Goal: Navigation & Orientation: Find specific page/section

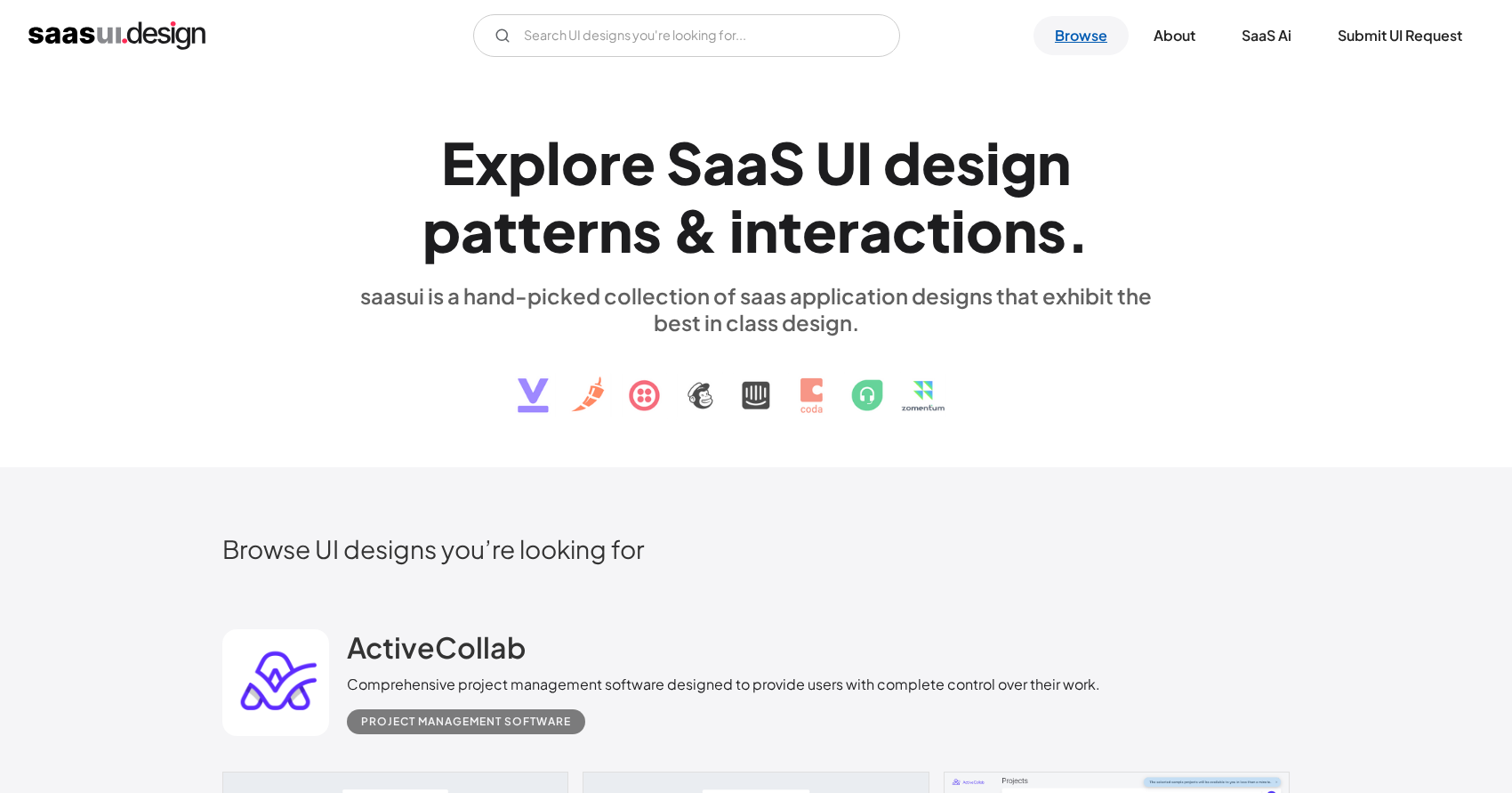
click at [1082, 26] on link "Browse" at bounding box center [1082, 35] width 95 height 39
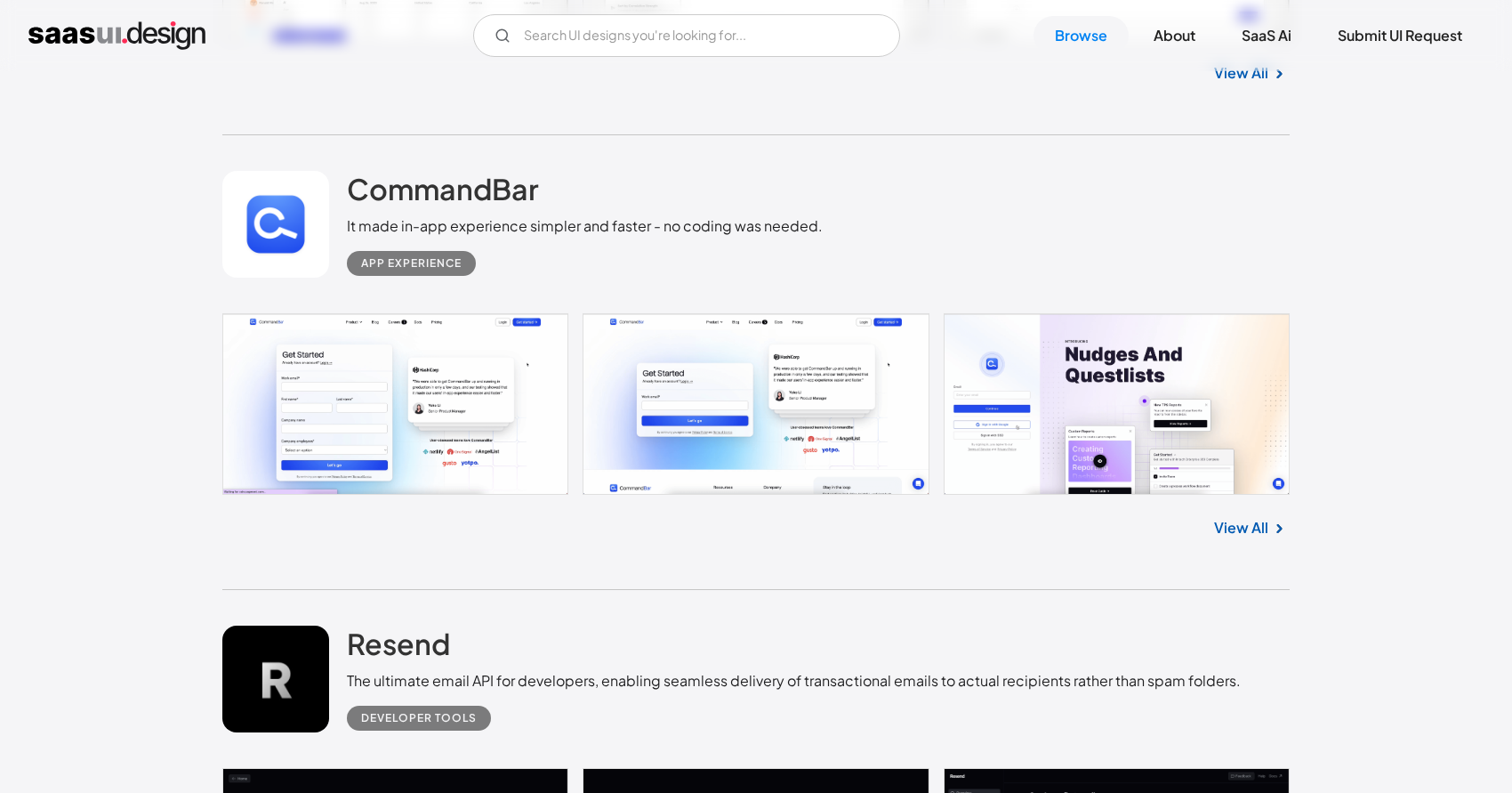
scroll to position [32555, 0]
click at [804, 473] on link at bounding box center [756, 402] width 1067 height 182
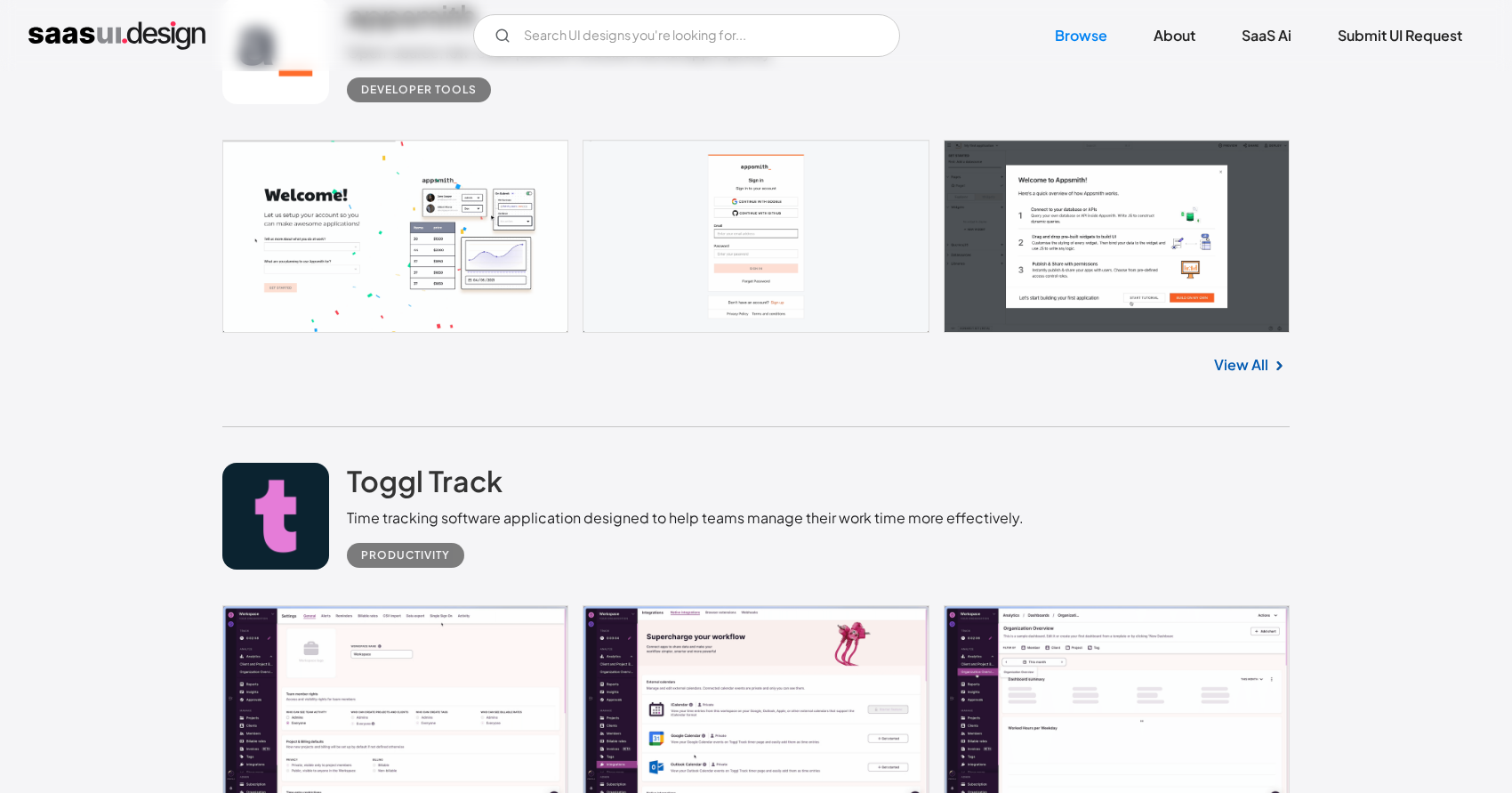
scroll to position [37386, 0]
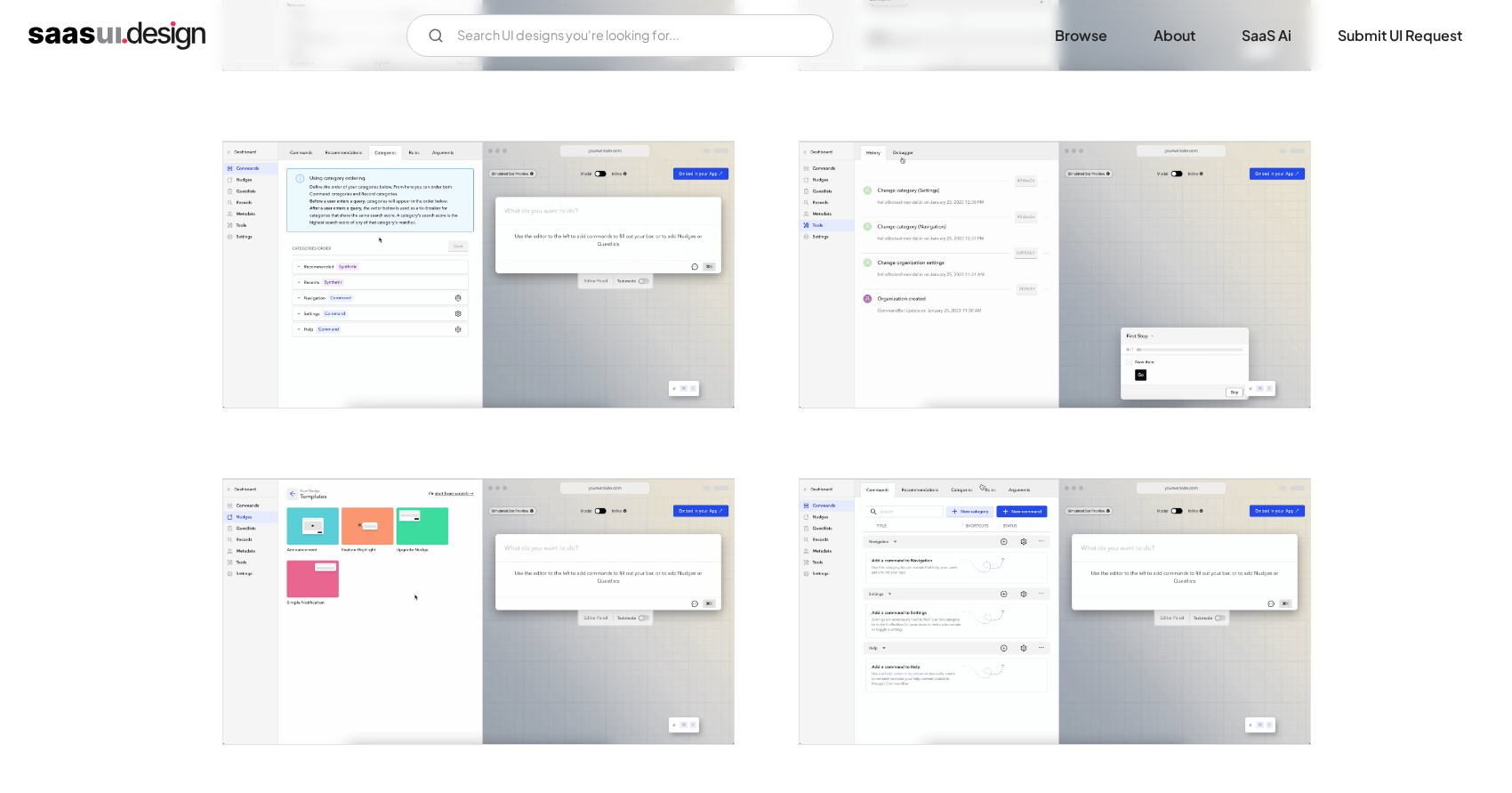
scroll to position [2648, 0]
